Goal: Task Accomplishment & Management: Use online tool/utility

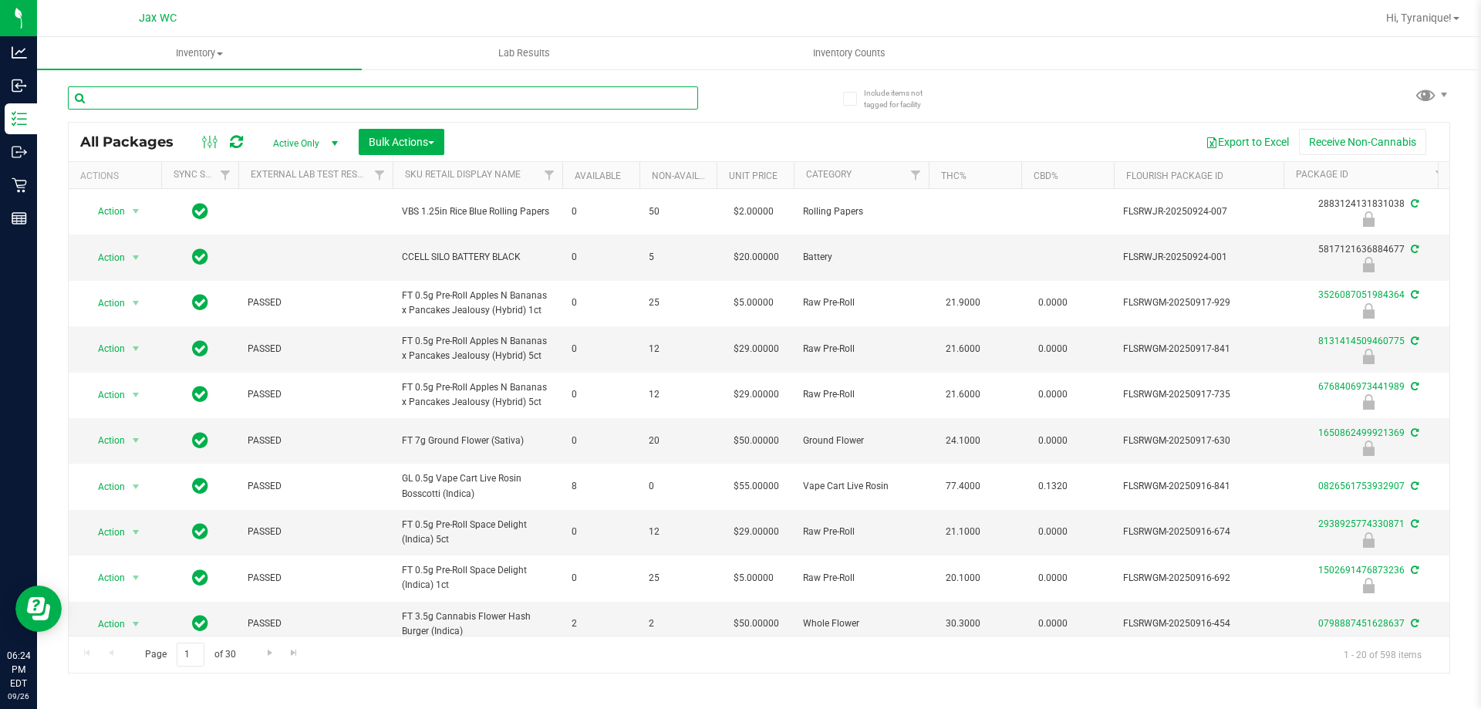
click at [208, 94] on input "text" at bounding box center [383, 97] width 630 height 23
type input "0897732569386862"
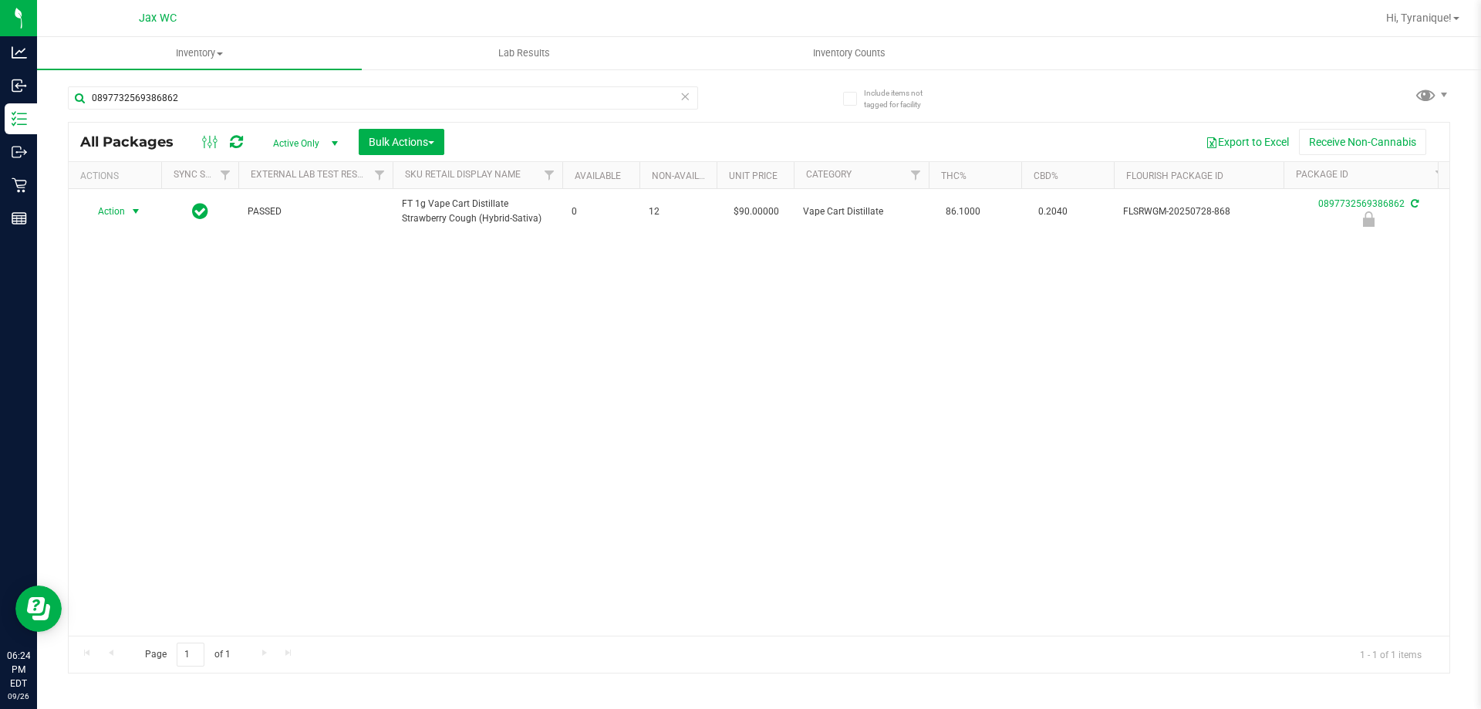
click at [127, 209] on span "select" at bounding box center [135, 211] width 19 height 22
click at [133, 383] on li "Unlock package" at bounding box center [134, 394] width 99 height 23
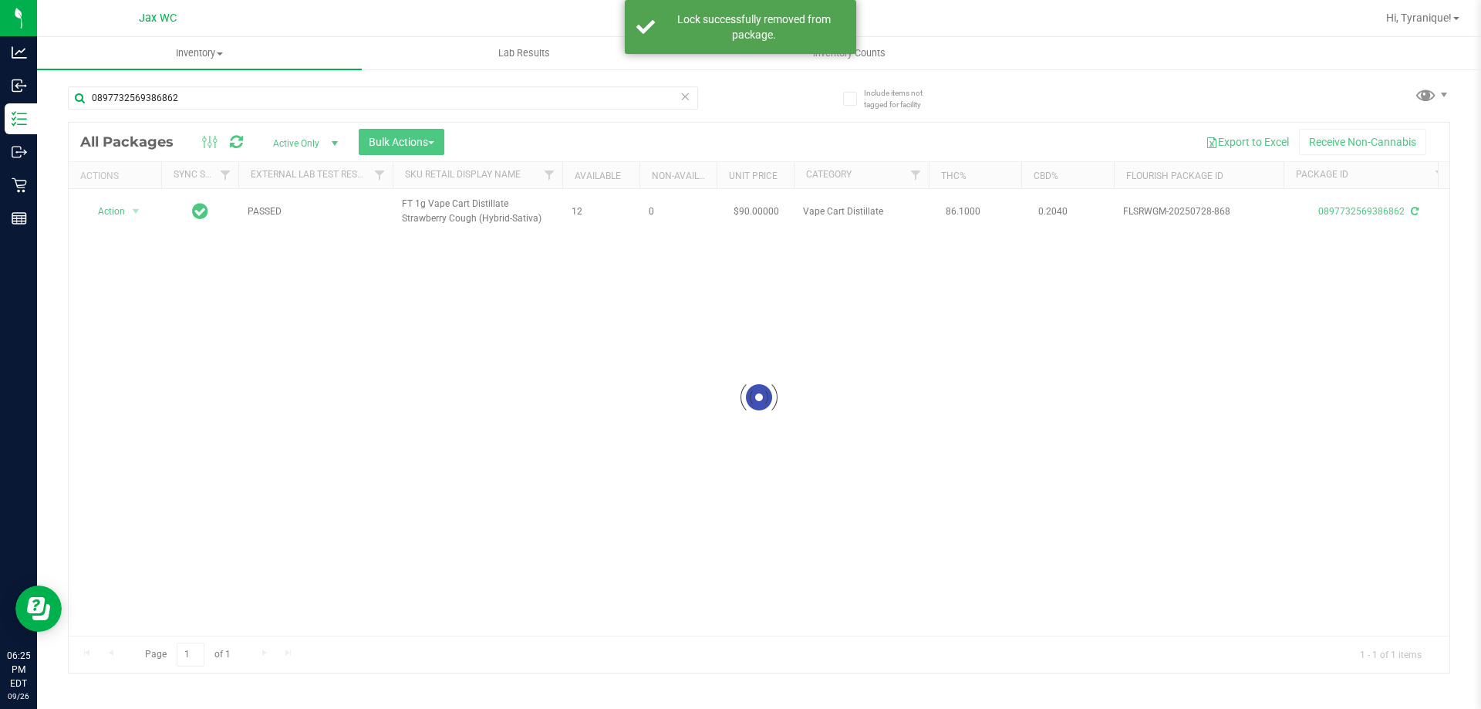
click at [106, 207] on div at bounding box center [759, 398] width 1380 height 550
click at [103, 209] on div at bounding box center [759, 398] width 1380 height 550
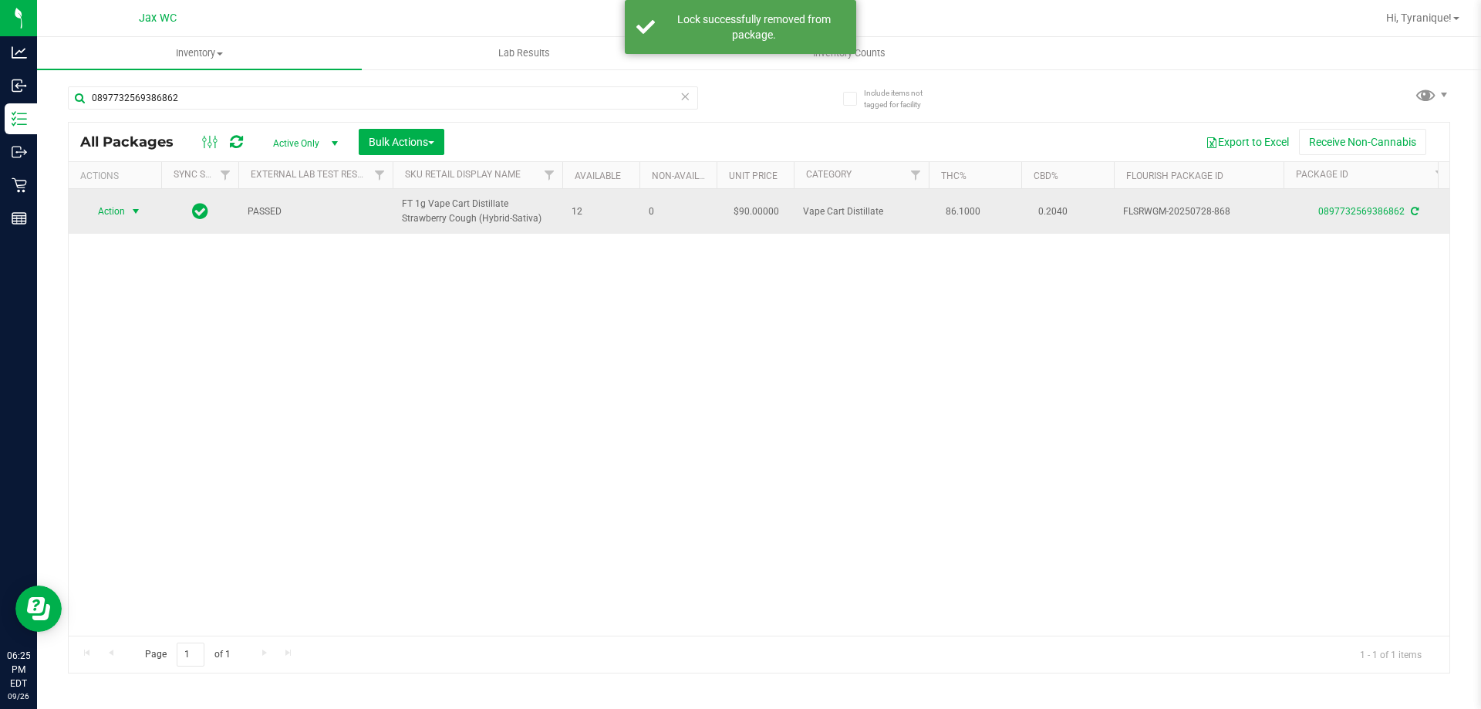
click at [108, 215] on span "Action" at bounding box center [105, 211] width 42 height 22
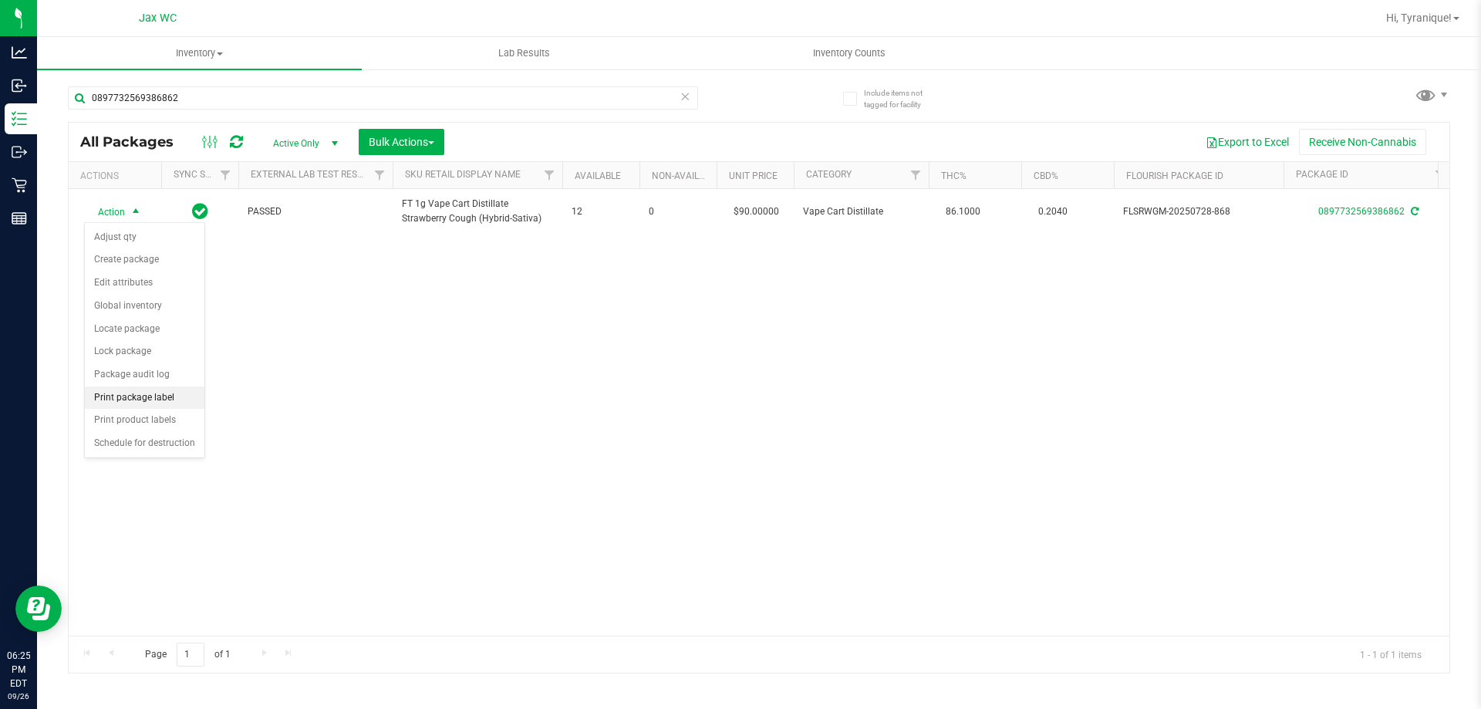
click at [148, 391] on li "Print package label" at bounding box center [145, 397] width 120 height 23
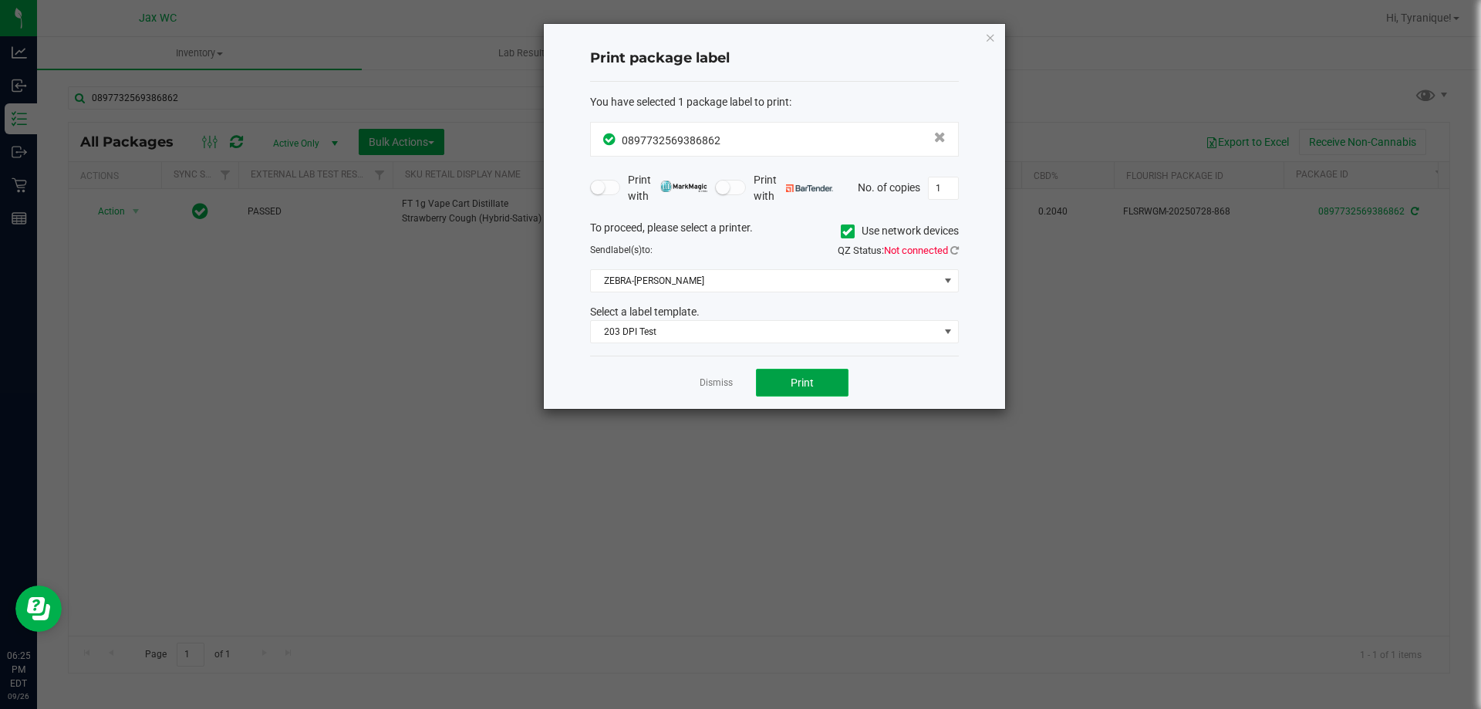
click at [781, 375] on button "Print" at bounding box center [802, 383] width 93 height 28
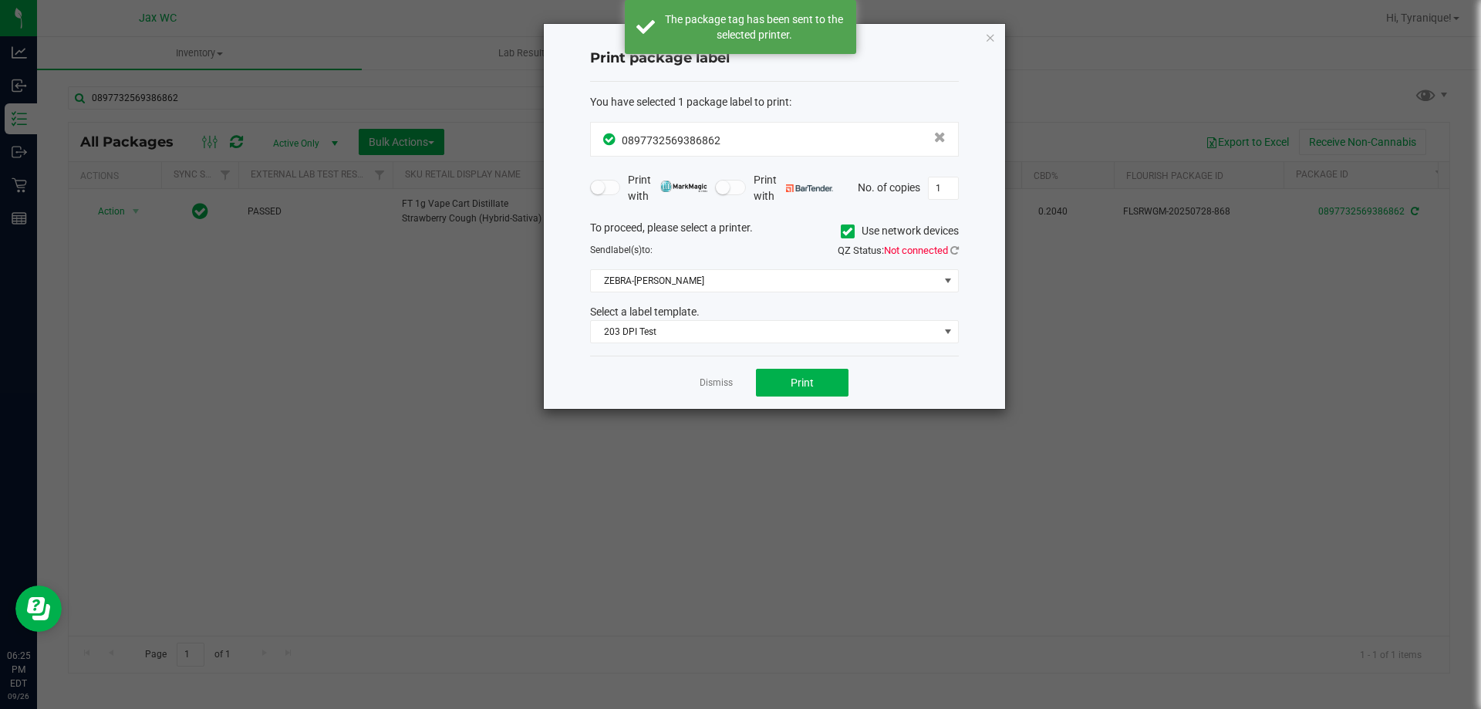
click at [986, 41] on icon "button" at bounding box center [990, 37] width 11 height 19
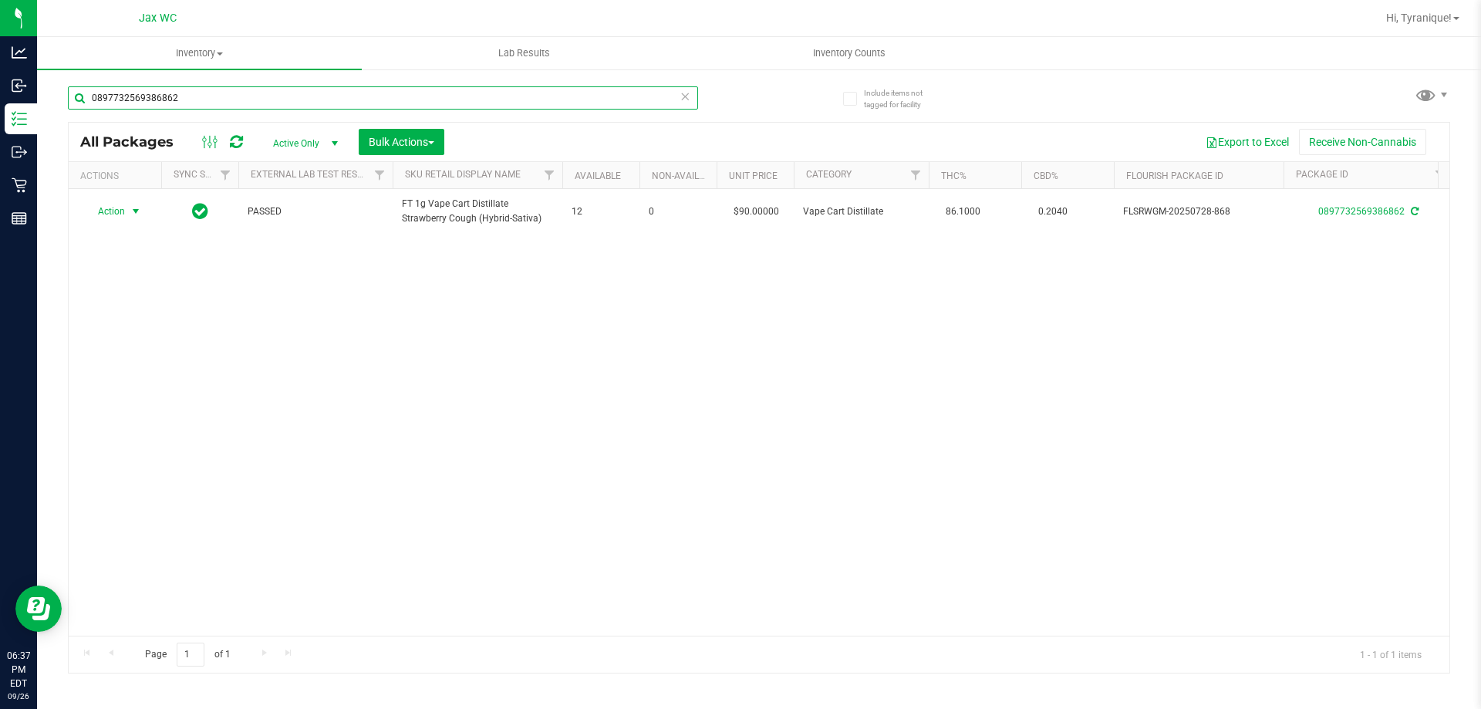
click at [245, 97] on input "0897732569386862" at bounding box center [383, 97] width 630 height 23
type input "3169896349646447"
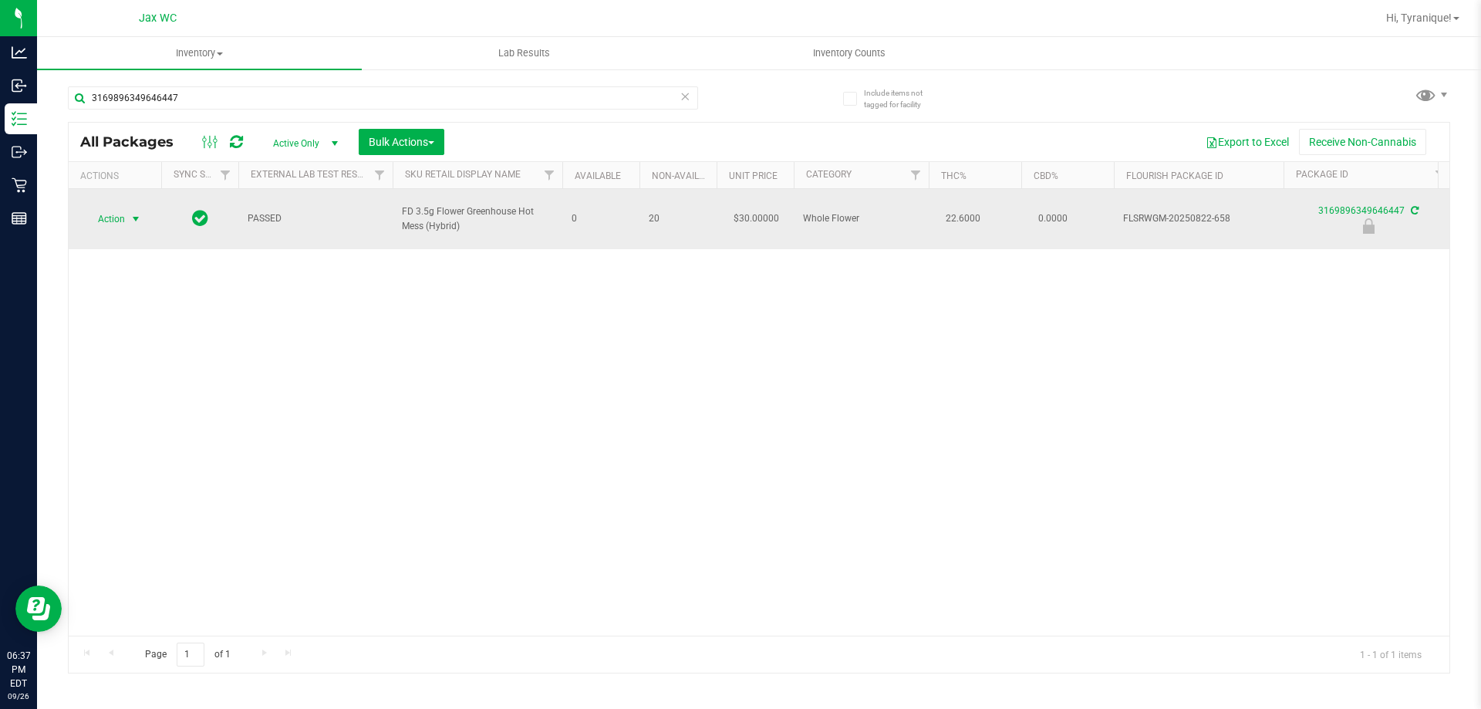
click at [131, 213] on span "select" at bounding box center [136, 219] width 12 height 12
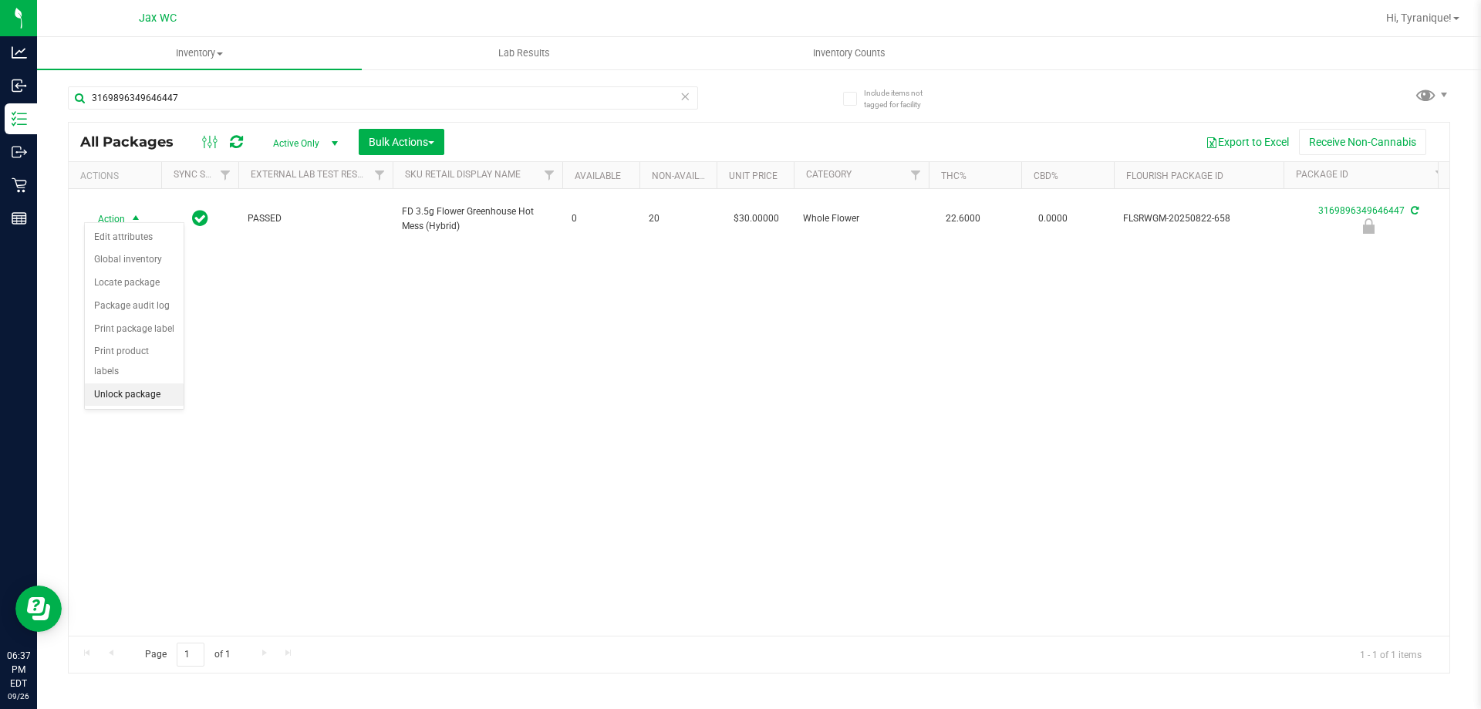
click at [141, 383] on li "Unlock package" at bounding box center [134, 394] width 99 height 23
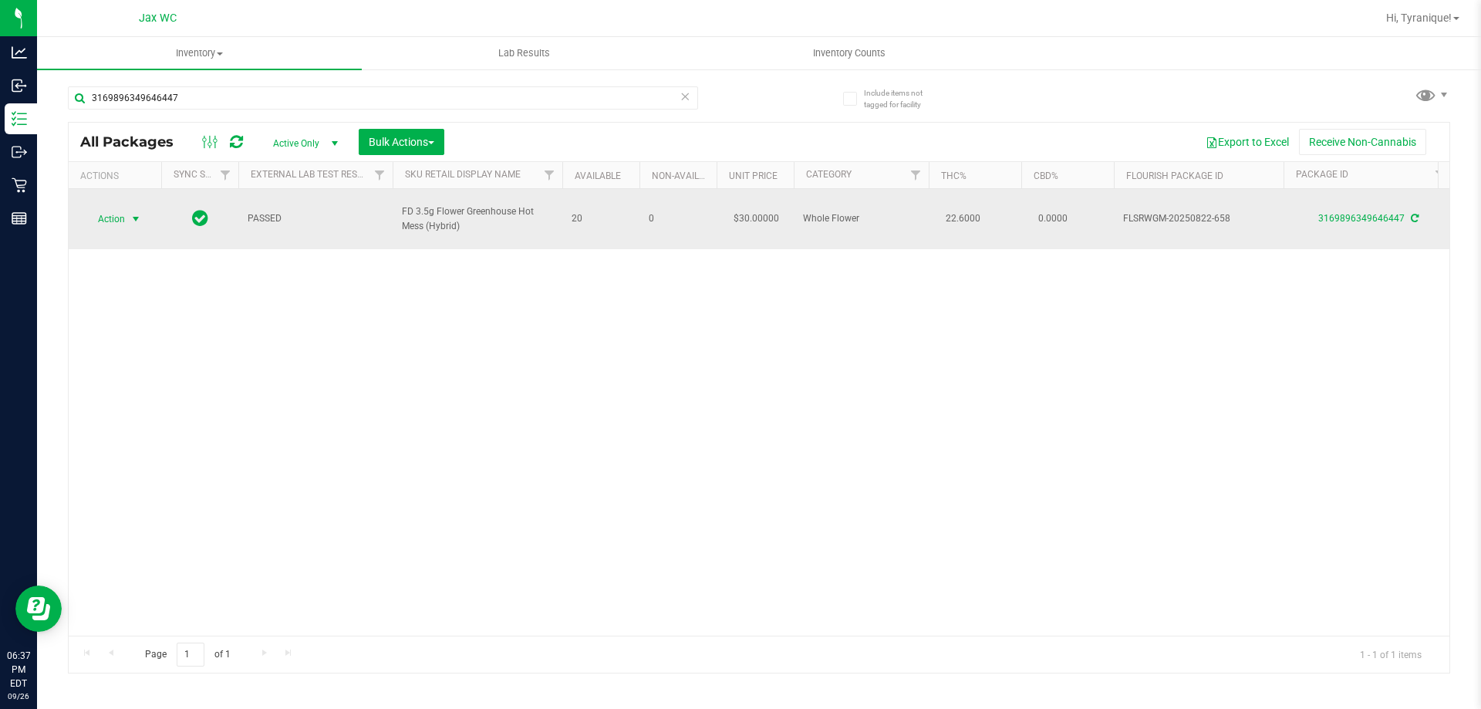
click at [120, 211] on span "Action" at bounding box center [105, 219] width 42 height 22
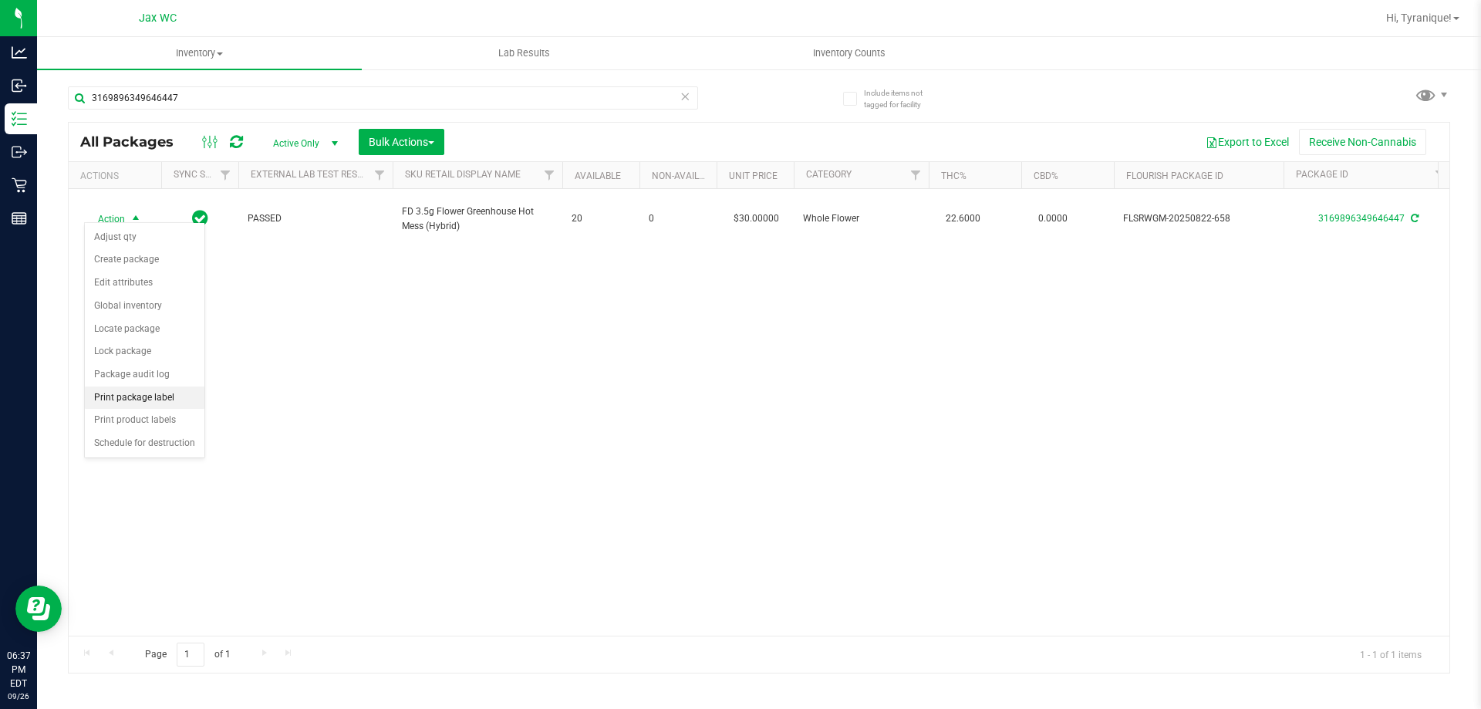
click at [136, 389] on li "Print package label" at bounding box center [145, 397] width 120 height 23
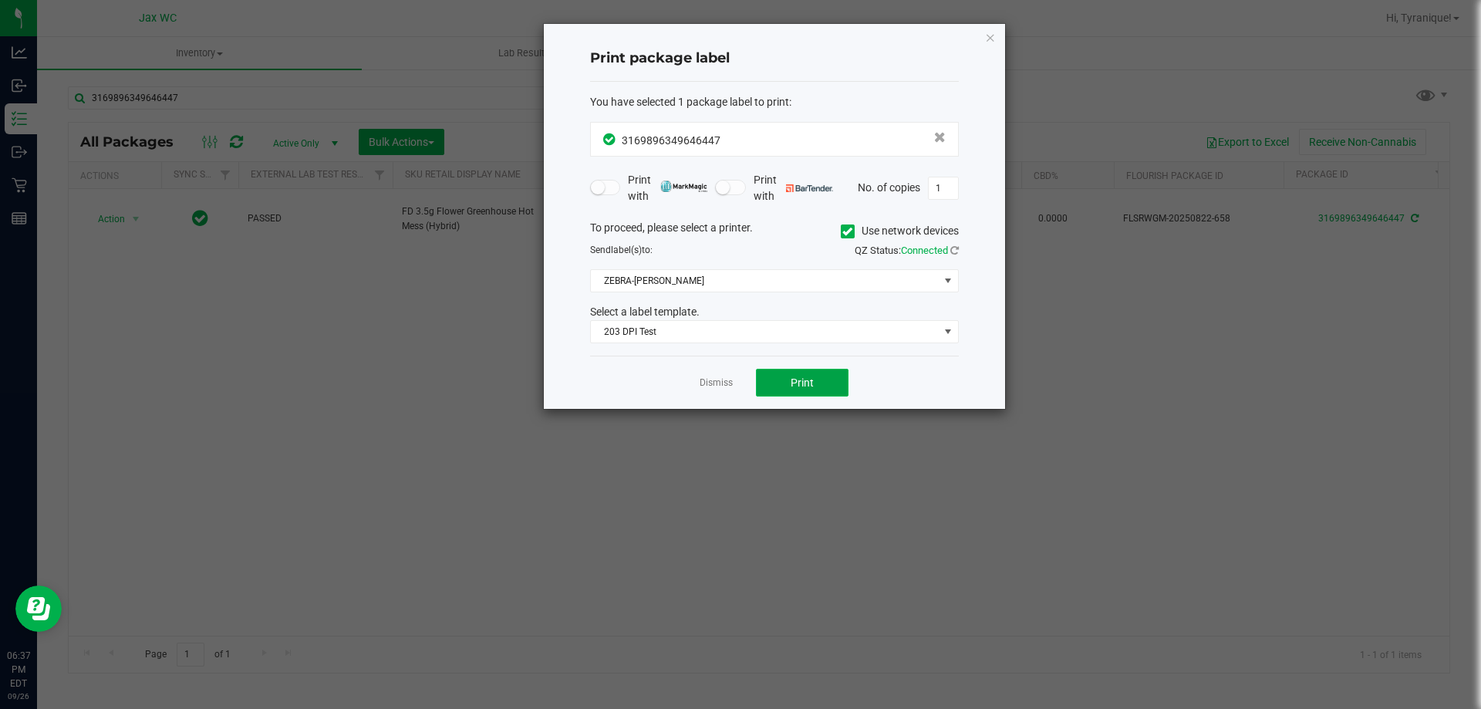
click at [783, 389] on button "Print" at bounding box center [802, 383] width 93 height 28
